Goal: Navigation & Orientation: Understand site structure

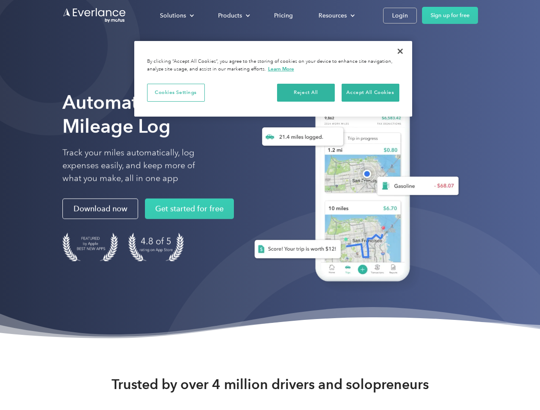
click at [176, 15] on div "Solutions" at bounding box center [173, 15] width 26 height 11
click at [233, 15] on div "Products" at bounding box center [230, 15] width 24 height 11
click at [335, 15] on div "Resources" at bounding box center [332, 15] width 28 height 11
click at [176, 92] on button "Cookies Settings" at bounding box center [176, 93] width 58 height 18
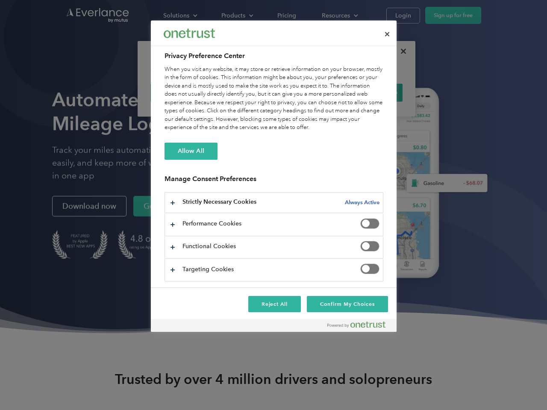
click at [306, 92] on div "When you visit any website, it may store or retrieve information on your browse…" at bounding box center [273, 98] width 219 height 67
click at [370, 92] on div "When you visit any website, it may store or retrieve information on your browse…" at bounding box center [273, 98] width 219 height 67
click at [400, 51] on div at bounding box center [273, 205] width 547 height 410
